Goal: Transaction & Acquisition: Purchase product/service

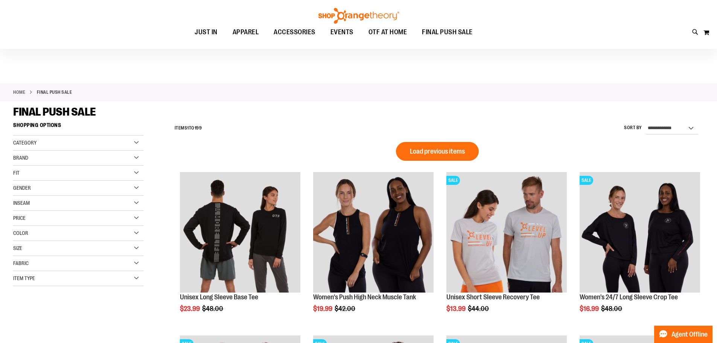
scroll to position [15, 0]
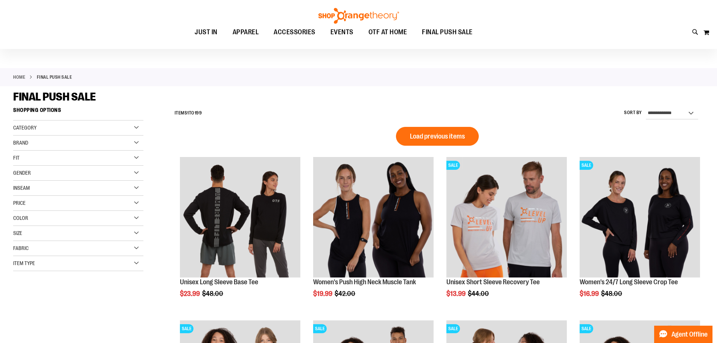
click at [30, 128] on span "Category" at bounding box center [24, 128] width 23 height 6
click at [47, 188] on div "Brand" at bounding box center [78, 187] width 130 height 15
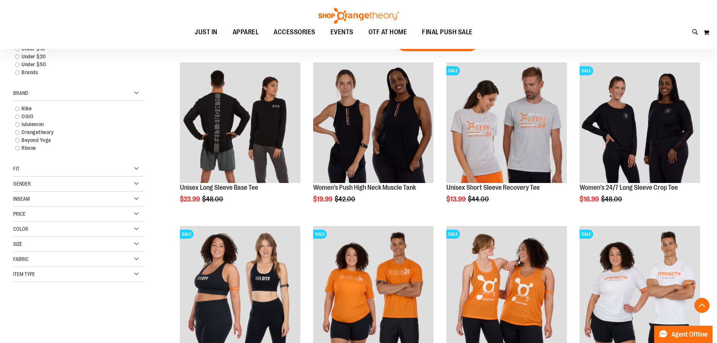
scroll to position [166, 0]
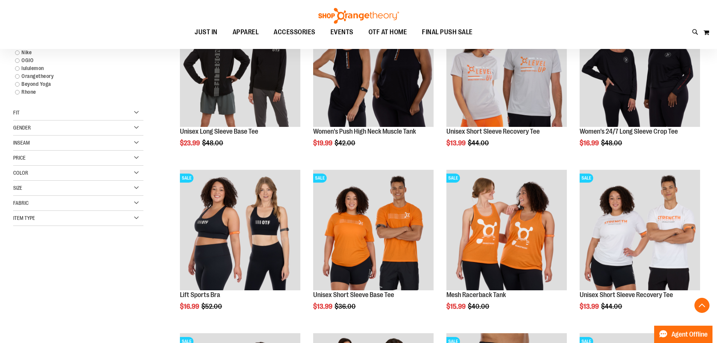
click at [30, 126] on span "Gender" at bounding box center [22, 128] width 18 height 6
click at [18, 143] on link "Men 11 items" at bounding box center [73, 143] width 125 height 8
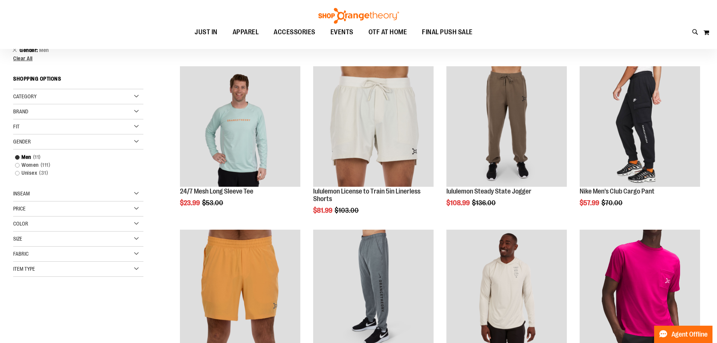
scroll to position [70, 0]
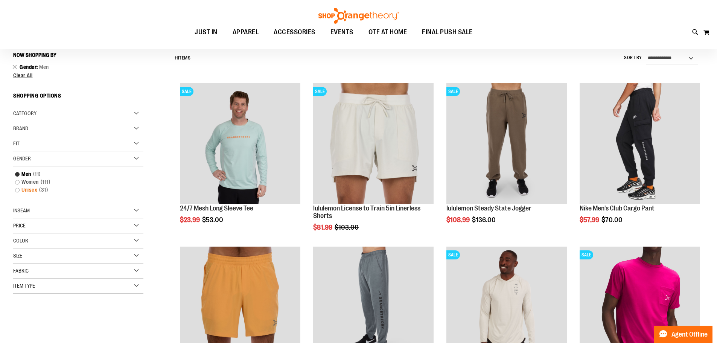
click at [17, 190] on link "Unisex 31 items" at bounding box center [73, 190] width 125 height 8
click at [16, 189] on link "Unisex 31 items" at bounding box center [73, 190] width 125 height 8
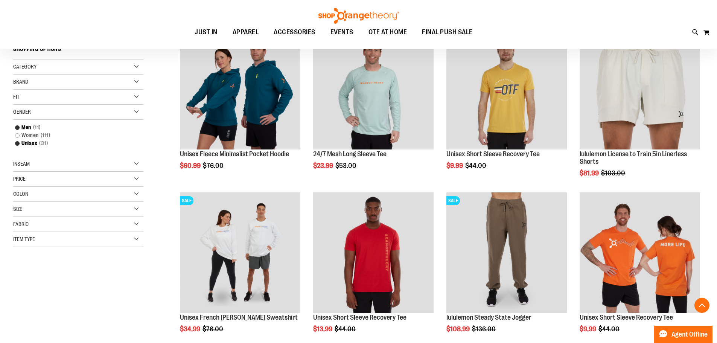
scroll to position [183, 0]
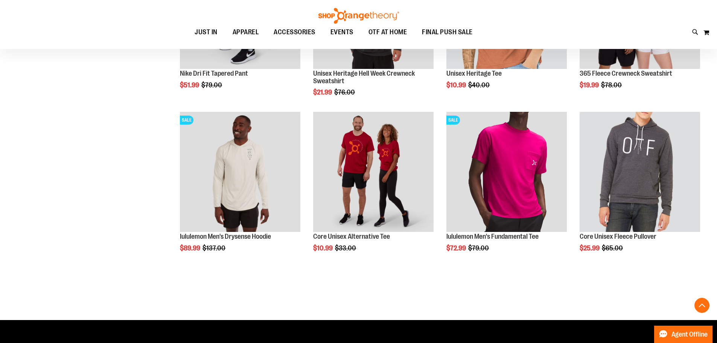
scroll to position [898, 0]
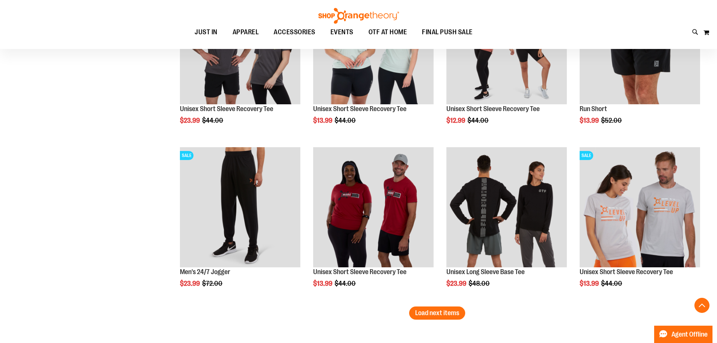
scroll to position [1424, 0]
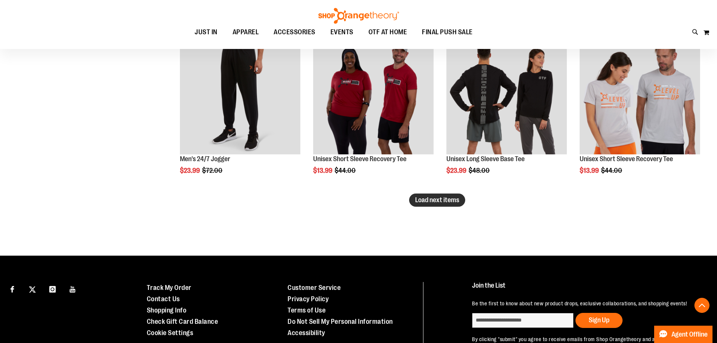
click at [438, 203] on span "Load next items" at bounding box center [437, 200] width 44 height 8
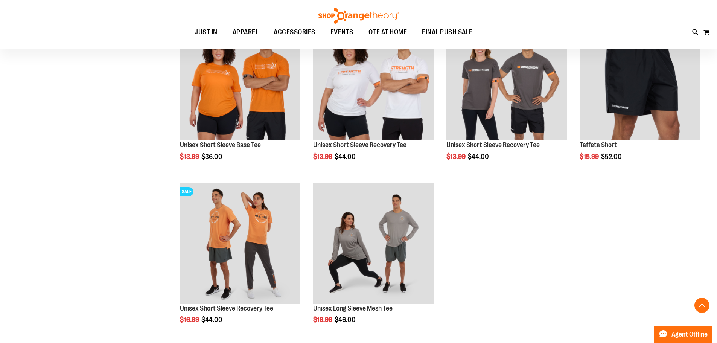
scroll to position [1687, 0]
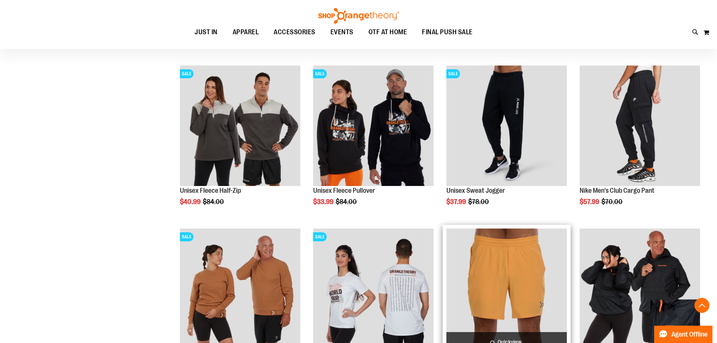
scroll to position [333, 0]
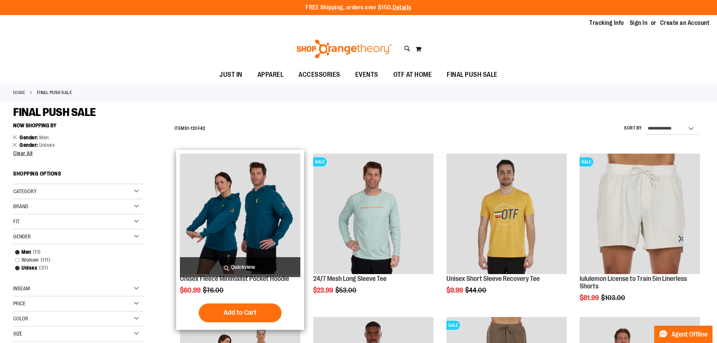
click at [243, 264] on span "Quickview" at bounding box center [240, 267] width 120 height 20
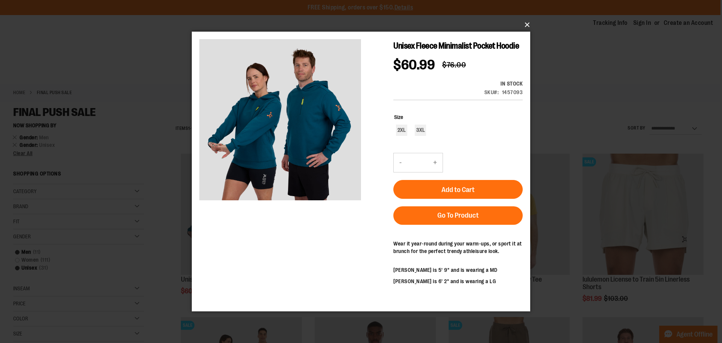
click at [527, 24] on button "×" at bounding box center [363, 25] width 339 height 17
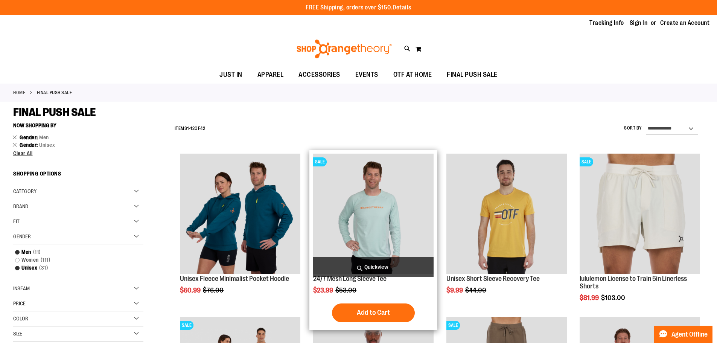
click at [357, 265] on span "Quickview" at bounding box center [373, 267] width 120 height 20
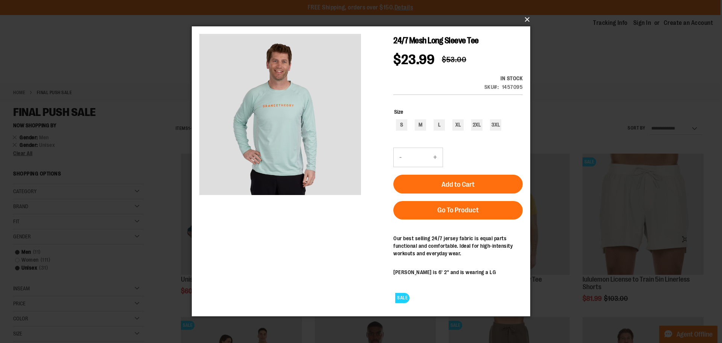
click at [529, 20] on button "×" at bounding box center [363, 19] width 339 height 17
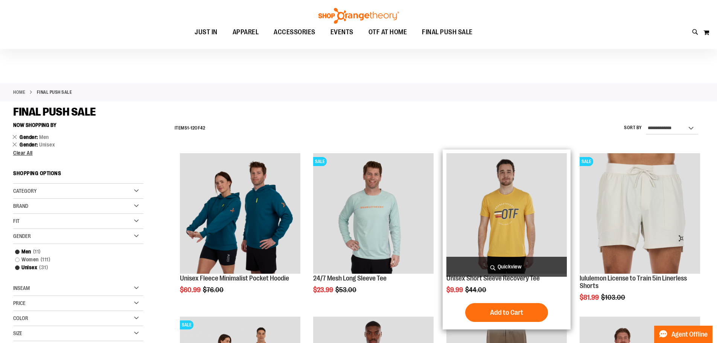
scroll to position [112, 0]
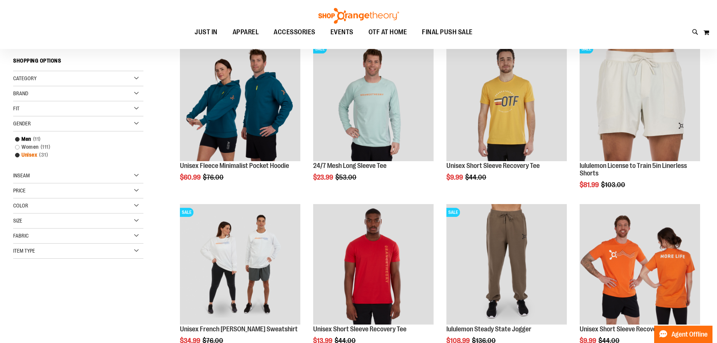
click at [18, 156] on link "Unisex 31 items" at bounding box center [73, 155] width 125 height 8
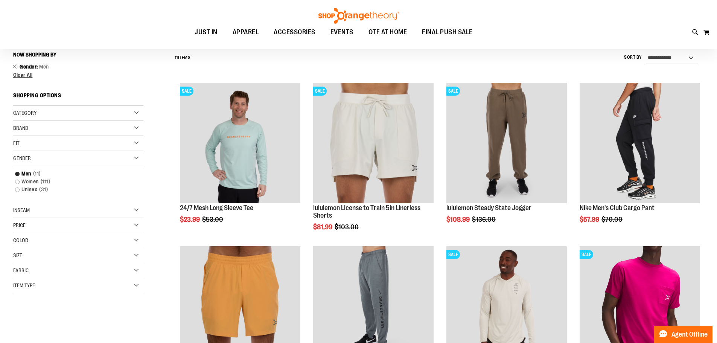
scroll to position [70, 0]
click at [25, 129] on span "Brand" at bounding box center [20, 128] width 15 height 6
click at [17, 153] on link "lululemon" at bounding box center [73, 152] width 125 height 8
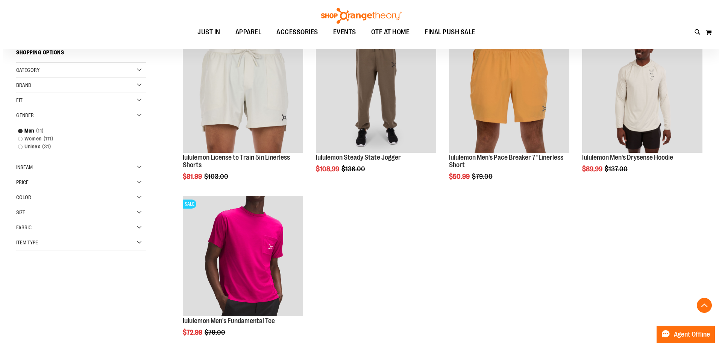
scroll to position [108, 0]
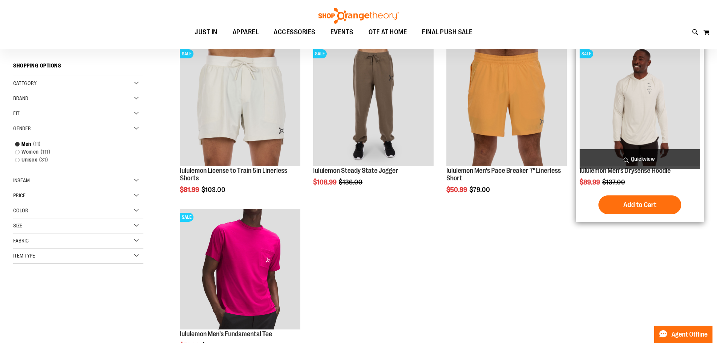
click at [641, 159] on span "Quickview" at bounding box center [639, 159] width 120 height 20
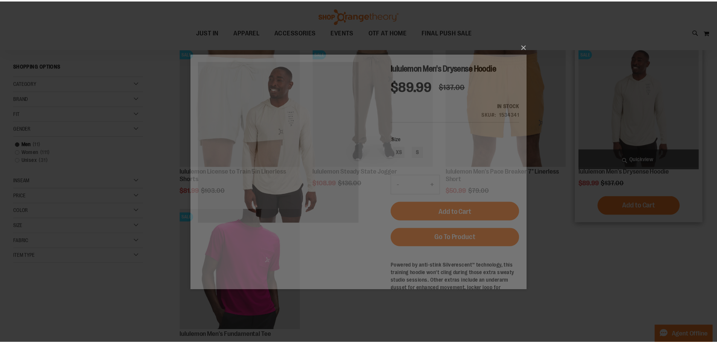
scroll to position [0, 0]
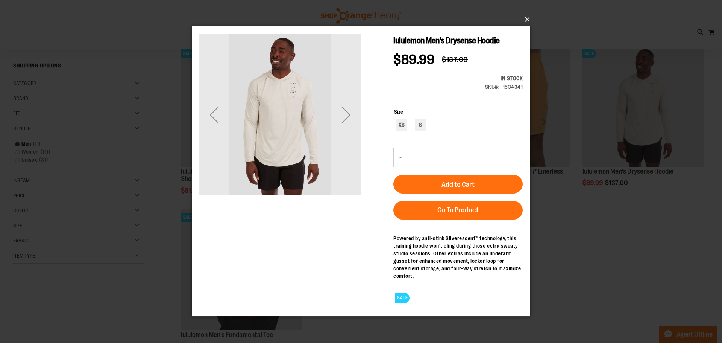
click at [529, 18] on button "×" at bounding box center [363, 19] width 339 height 17
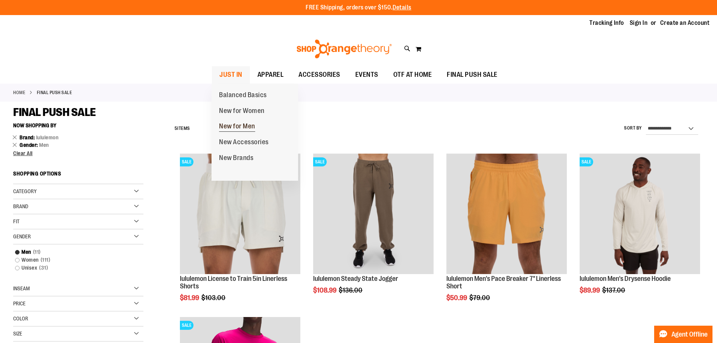
click at [246, 125] on span "New for Men" at bounding box center [237, 126] width 36 height 9
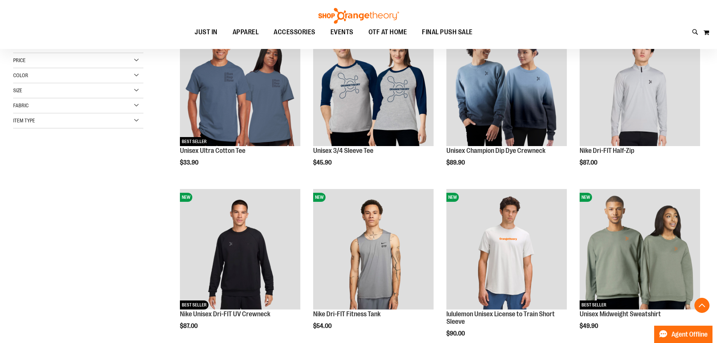
scroll to position [112, 0]
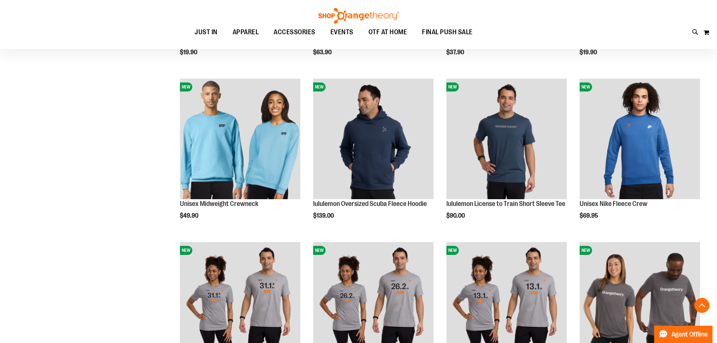
scroll to position [752, 0]
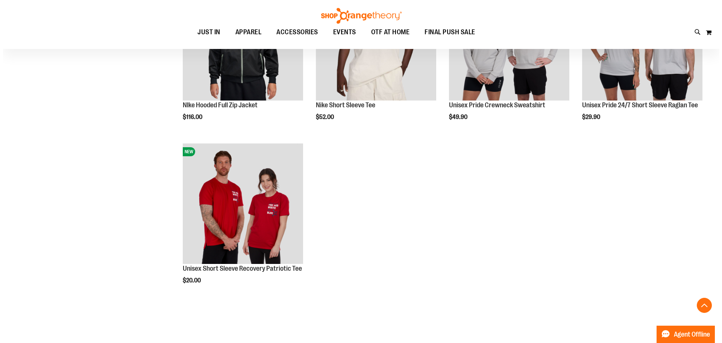
scroll to position [940, 0]
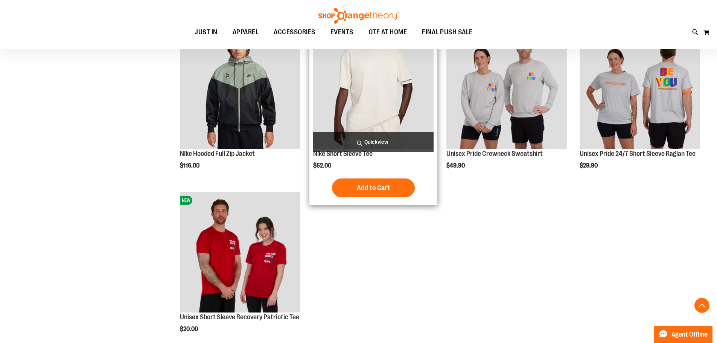
click at [383, 137] on span "Quickview" at bounding box center [373, 142] width 120 height 20
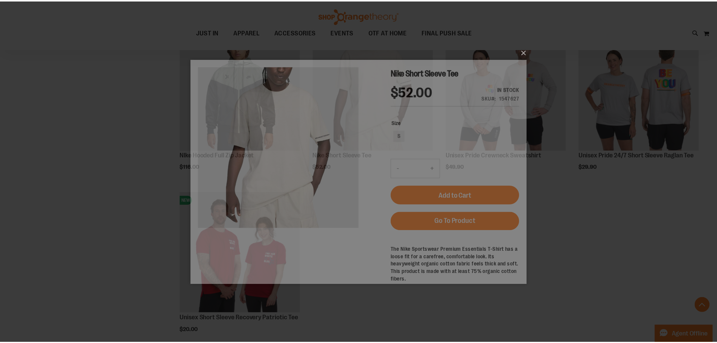
scroll to position [0, 0]
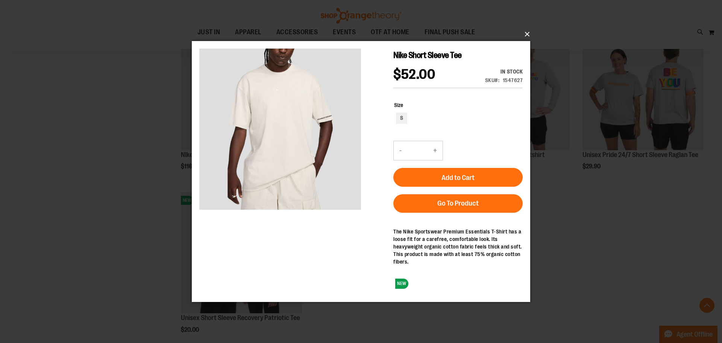
click at [524, 32] on button "×" at bounding box center [363, 34] width 339 height 17
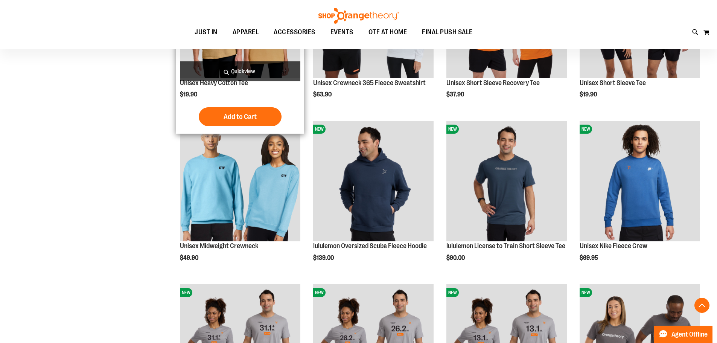
scroll to position [376, 0]
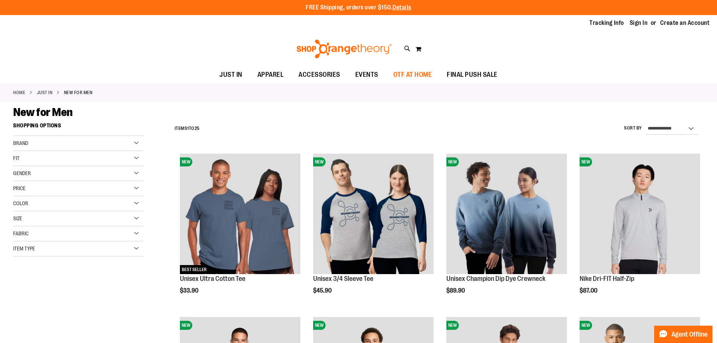
click at [413, 74] on span "OTF AT HOME" at bounding box center [412, 74] width 39 height 17
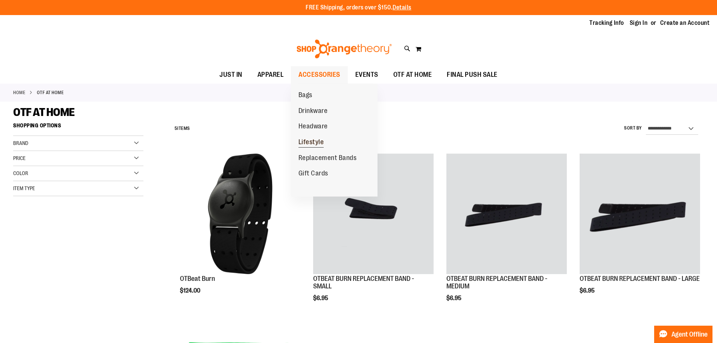
click at [315, 143] on span "Lifestyle" at bounding box center [311, 142] width 26 height 9
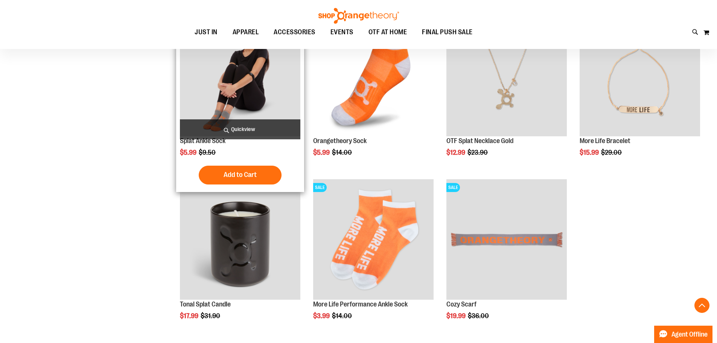
scroll to position [639, 0]
